Goal: Share content

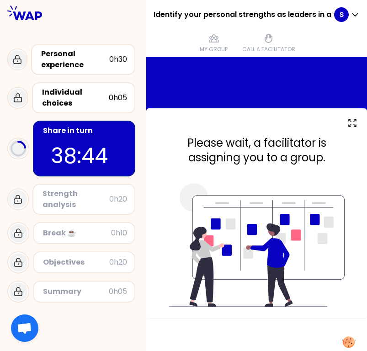
click at [269, 113] on div at bounding box center [256, 113] width 199 height 7
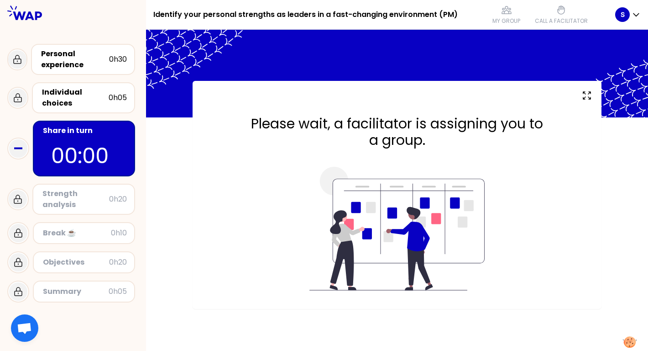
click at [92, 140] on p "00:00" at bounding box center [84, 156] width 66 height 32
